Goal: Task Accomplishment & Management: Manage account settings

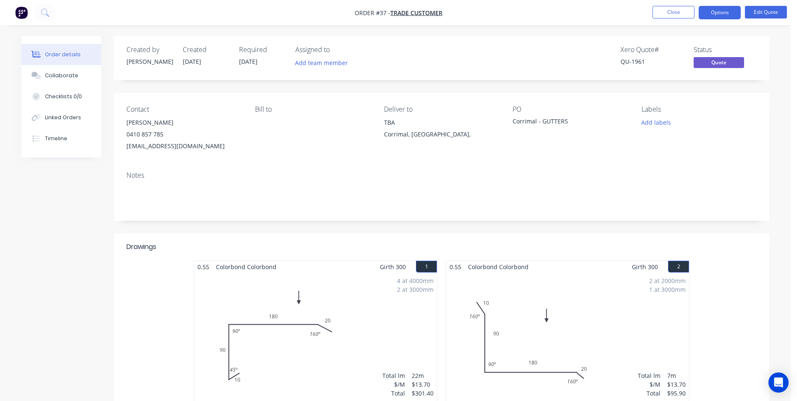
scroll to position [1003, 0]
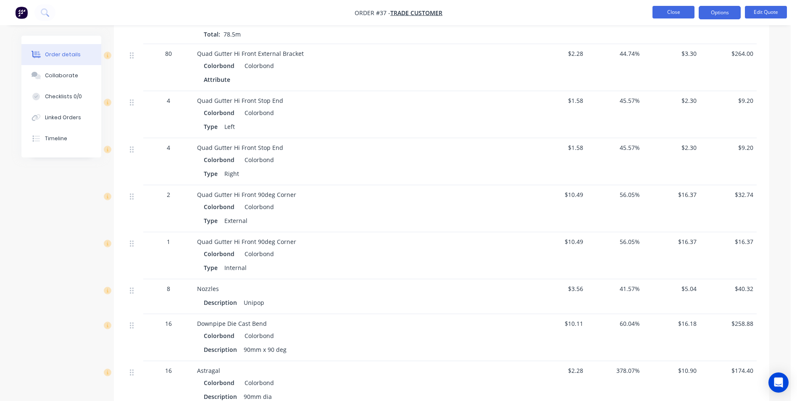
click at [673, 15] on button "Close" at bounding box center [673, 12] width 42 height 13
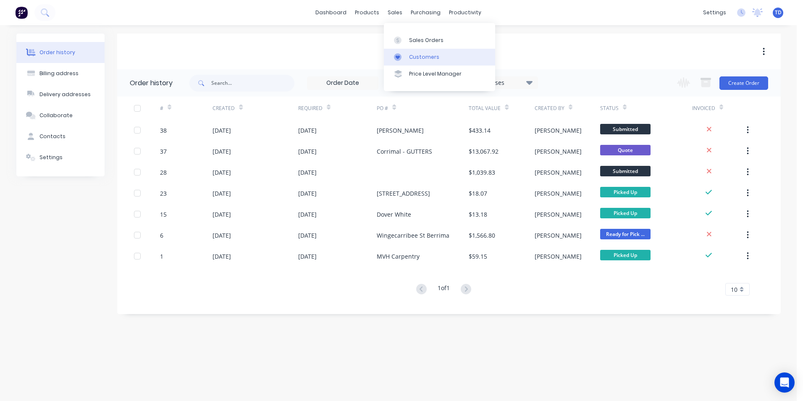
click at [417, 56] on div "Customers" at bounding box center [424, 57] width 30 height 8
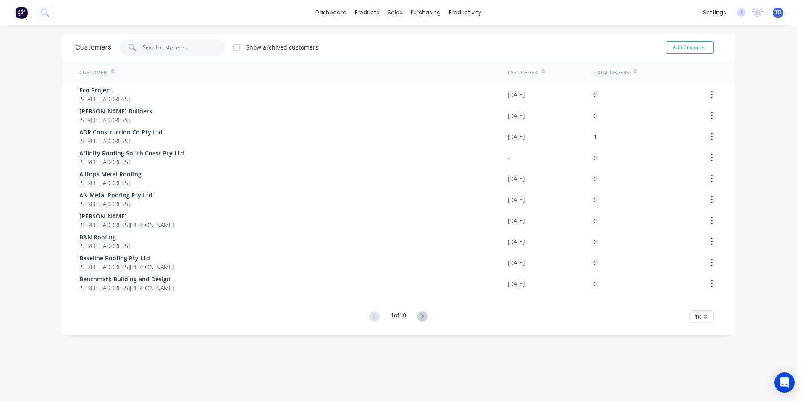
click at [196, 49] on input "text" at bounding box center [184, 47] width 82 height 17
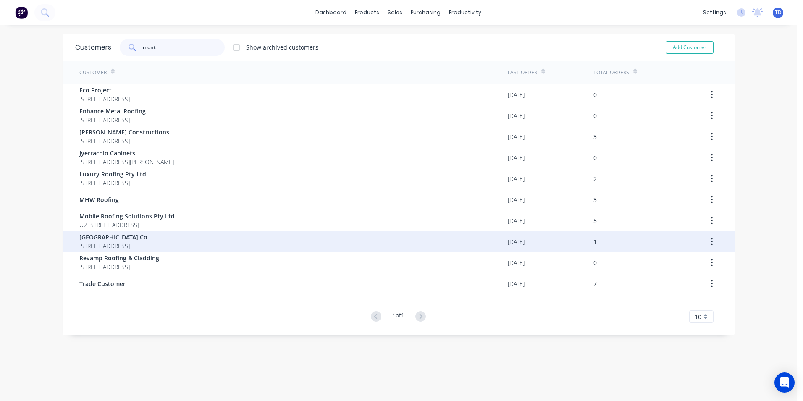
type input "mont"
click at [147, 243] on span "[STREET_ADDRESS]" at bounding box center [113, 245] width 68 height 9
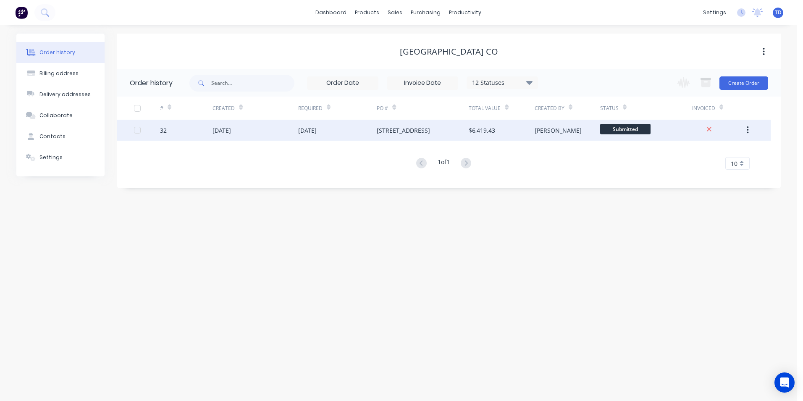
click at [511, 135] on div "$6,419.43" at bounding box center [502, 130] width 66 height 21
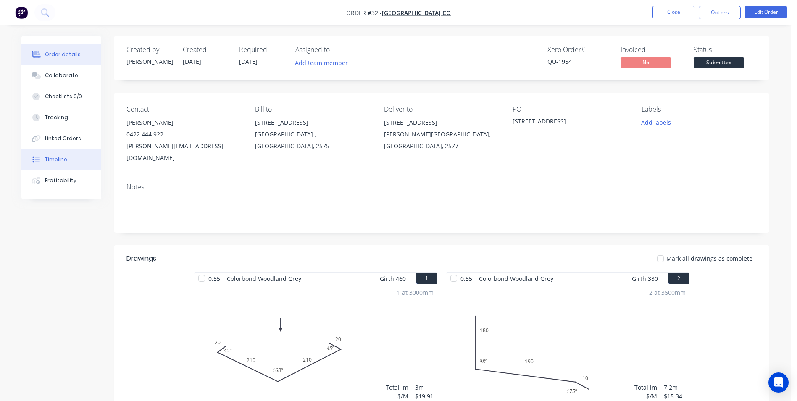
click at [58, 159] on div "Timeline" at bounding box center [56, 160] width 22 height 8
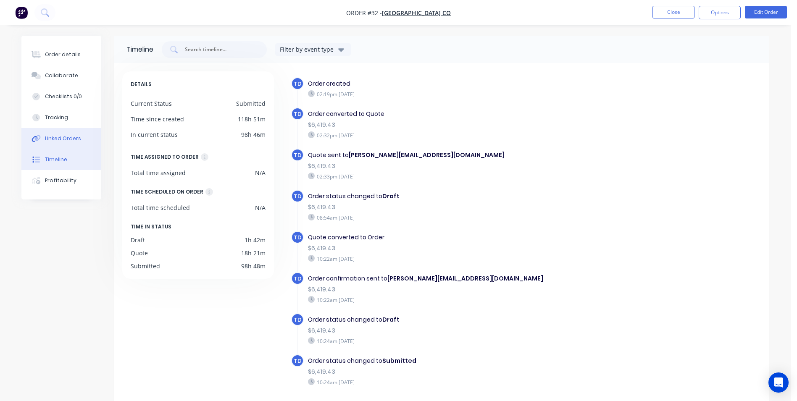
click at [57, 139] on div "Linked Orders" at bounding box center [63, 139] width 36 height 8
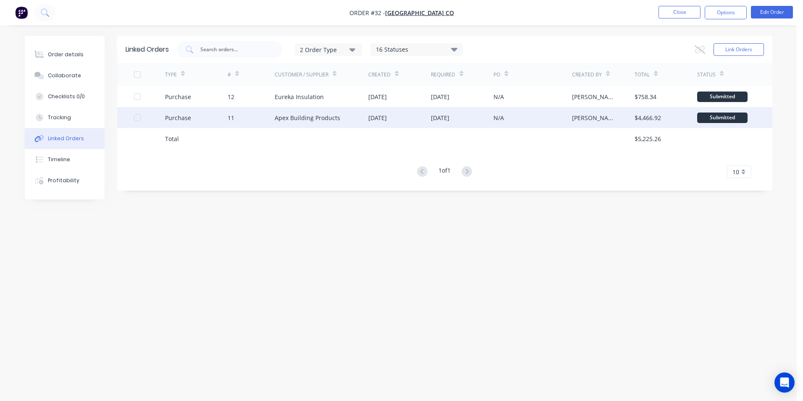
click at [295, 121] on div "Apex Building Products" at bounding box center [308, 117] width 66 height 9
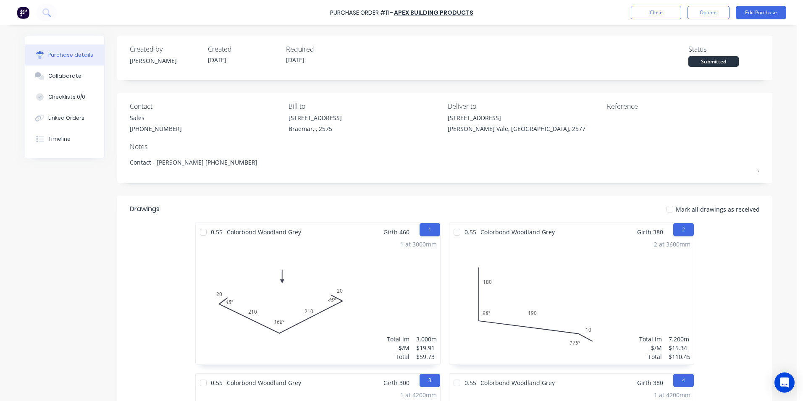
type textarea "x"
click at [61, 137] on div "Timeline" at bounding box center [59, 139] width 22 height 8
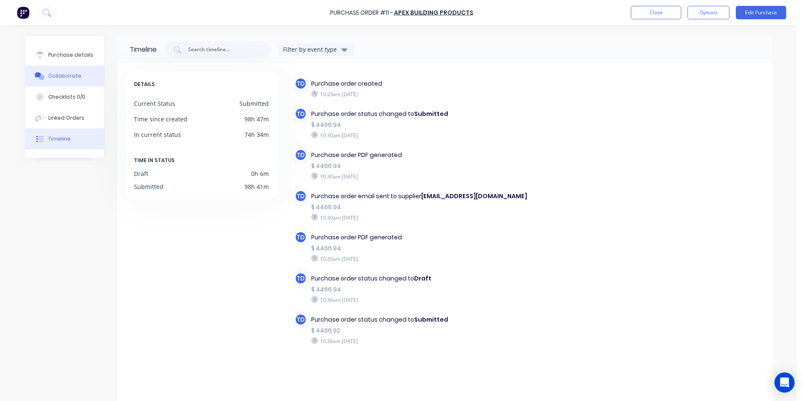
click at [60, 76] on div "Collaborate" at bounding box center [64, 76] width 33 height 8
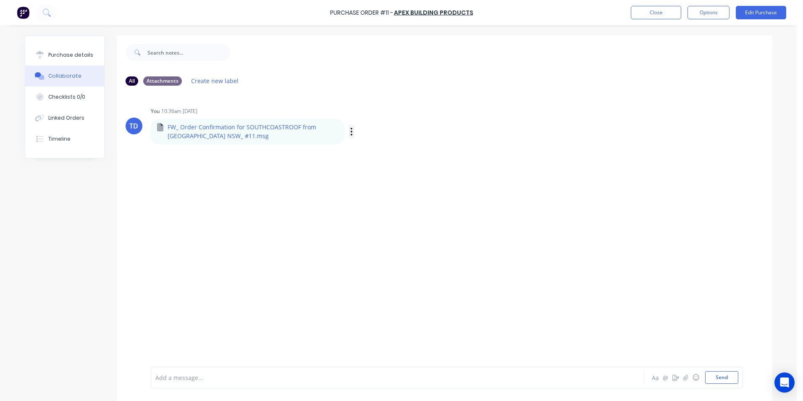
click at [350, 135] on icon "button" at bounding box center [351, 132] width 3 height 10
click at [372, 157] on button "Download" at bounding box center [406, 153] width 94 height 19
